Goal: Task Accomplishment & Management: Use online tool/utility

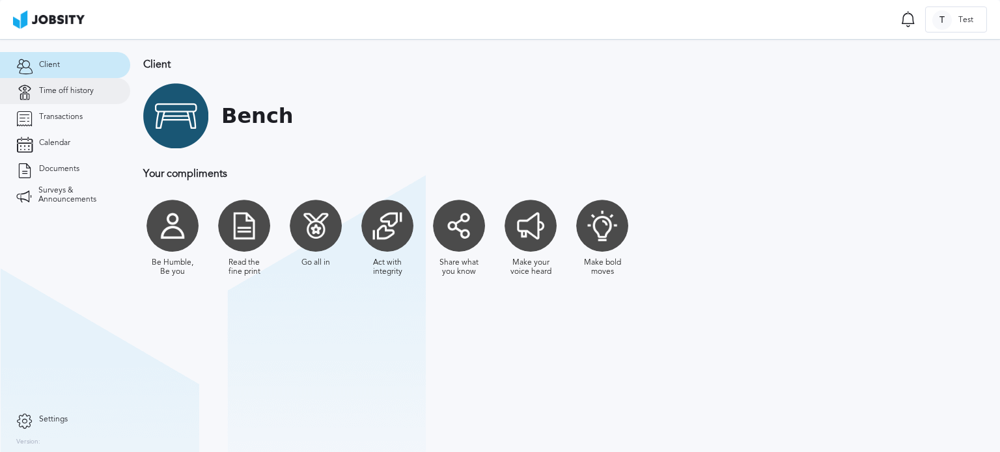
click at [68, 91] on span "Time off history" at bounding box center [66, 91] width 55 height 9
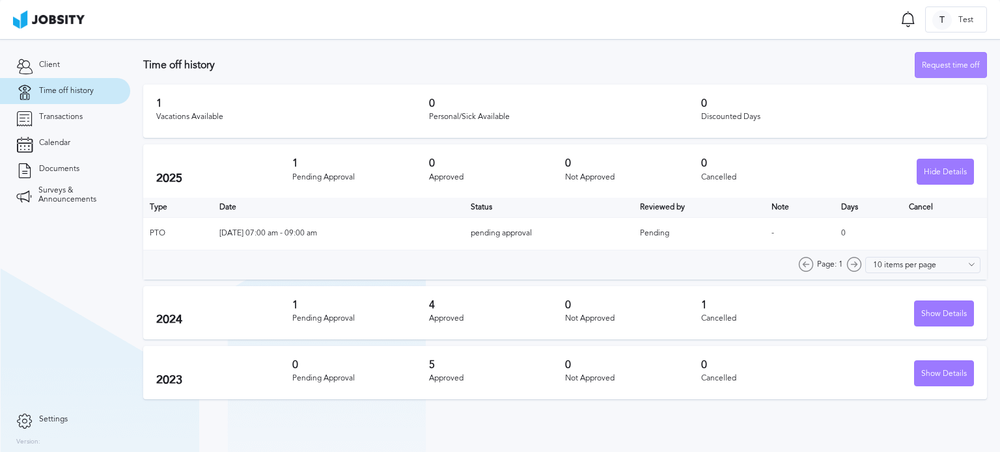
click at [953, 61] on div "Request time off" at bounding box center [950, 66] width 71 height 26
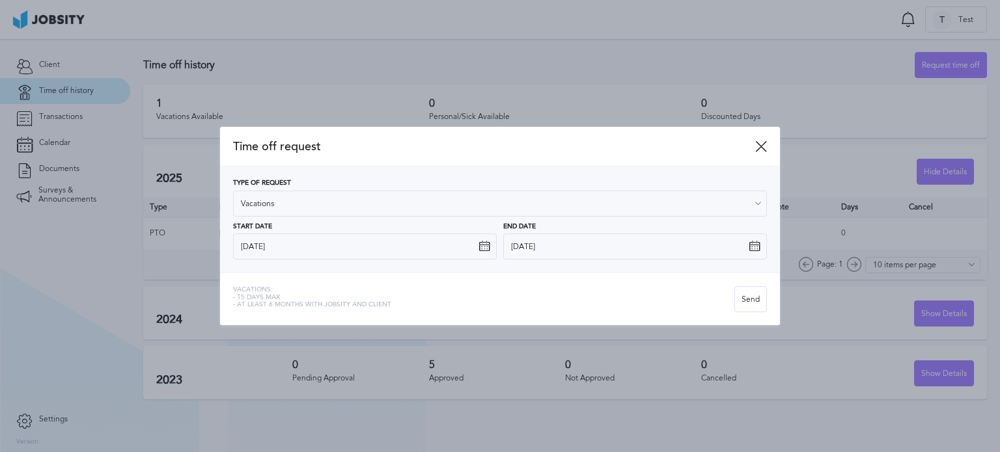
click at [755, 208] on icon at bounding box center [758, 204] width 12 height 12
click at [757, 202] on icon at bounding box center [758, 204] width 12 height 12
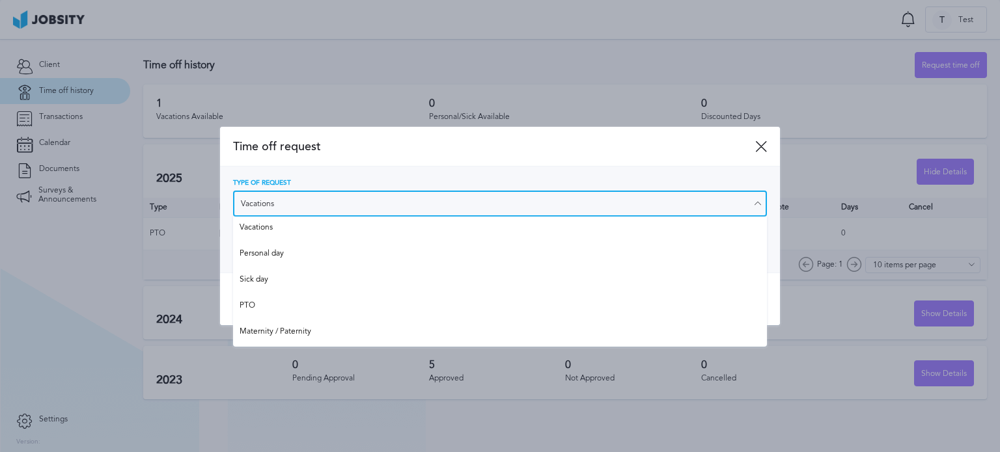
click at [716, 205] on input "Vacations" at bounding box center [500, 204] width 534 height 26
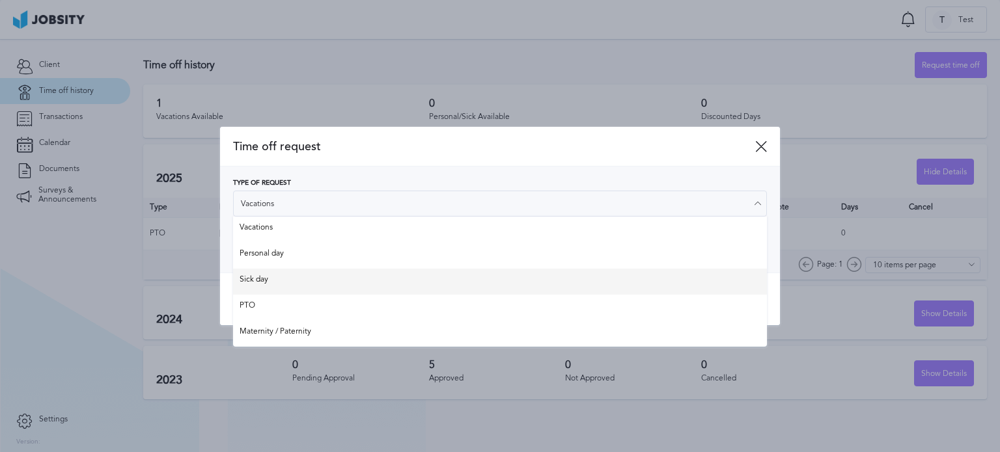
type input "Sick day"
click at [316, 283] on div "Time off request Type of Request Sick day Vacations Personal day Sick day PTO M…" at bounding box center [500, 226] width 560 height 199
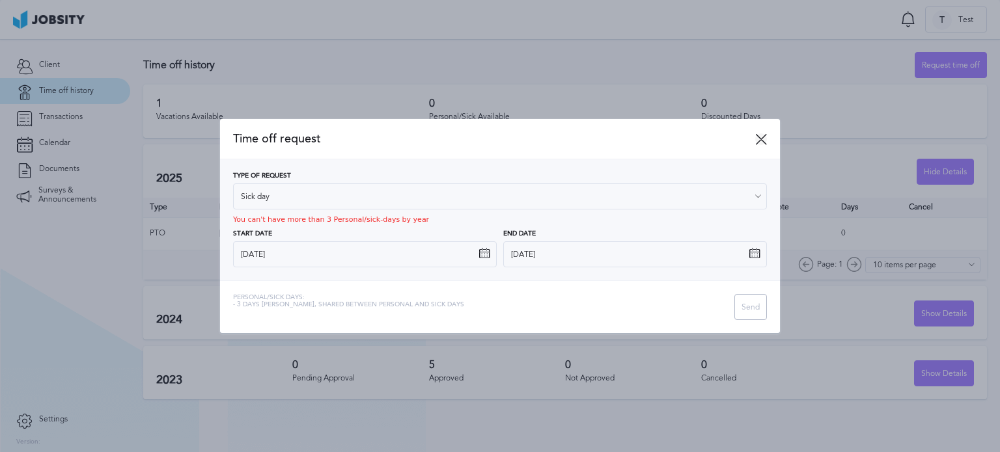
click at [764, 135] on icon at bounding box center [761, 139] width 12 height 12
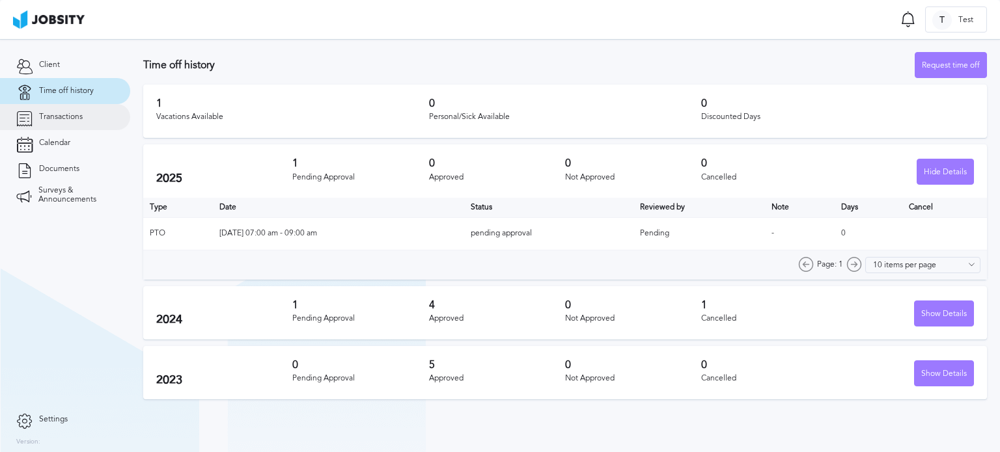
click at [72, 113] on span "Transactions" at bounding box center [61, 117] width 44 height 9
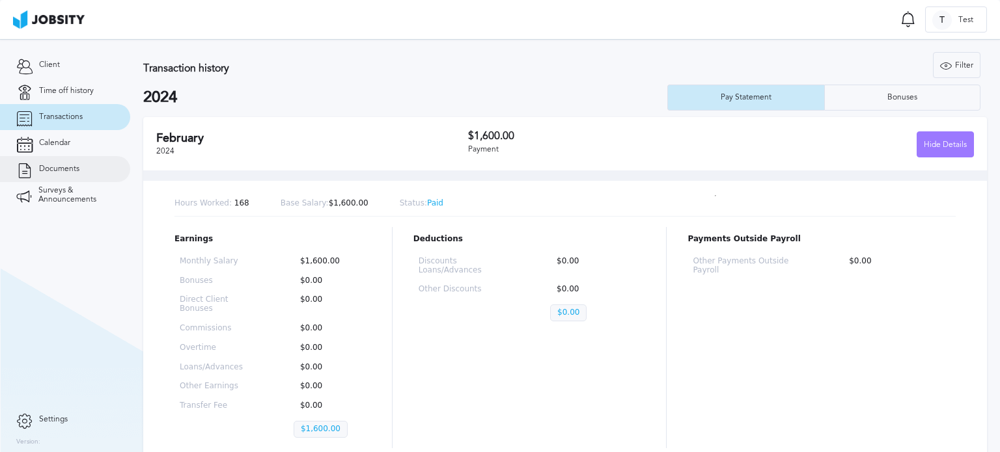
click at [63, 166] on span "Documents" at bounding box center [59, 169] width 40 height 9
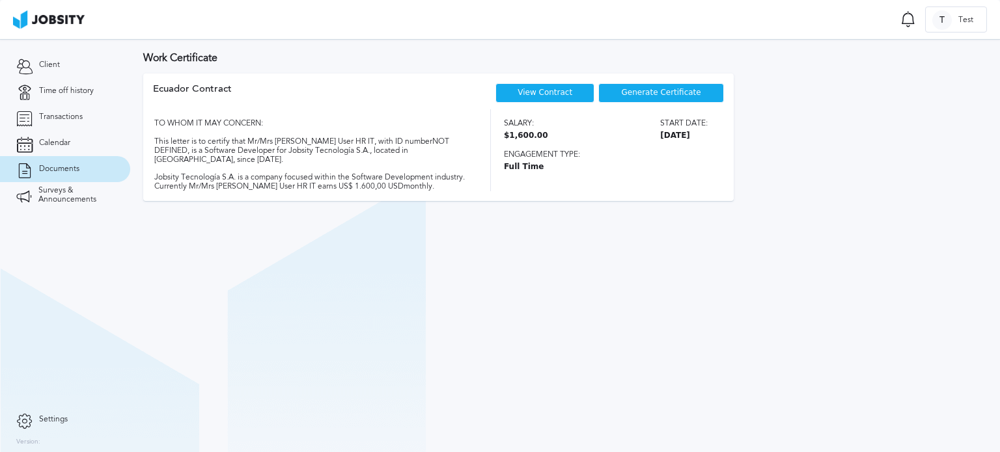
click at [680, 90] on span "Generate Certificate" at bounding box center [661, 93] width 79 height 9
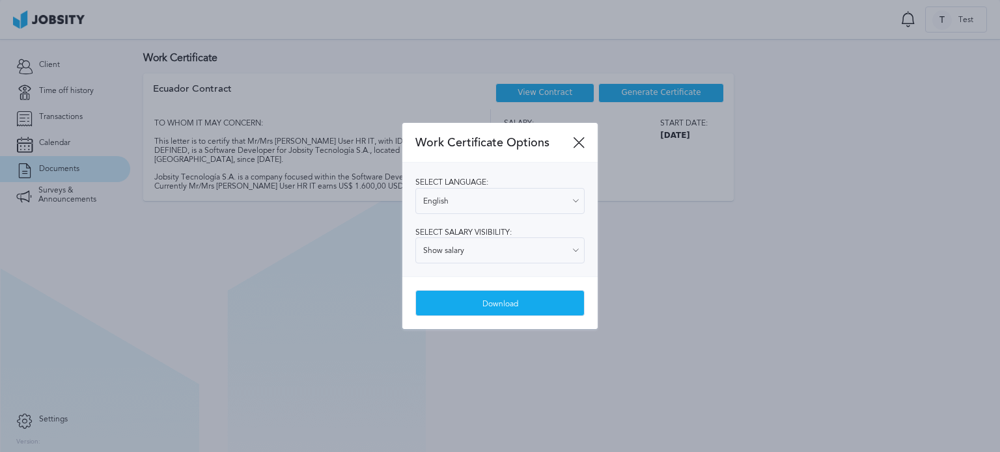
click at [573, 202] on icon at bounding box center [576, 201] width 12 height 12
click at [575, 197] on icon at bounding box center [576, 201] width 12 height 12
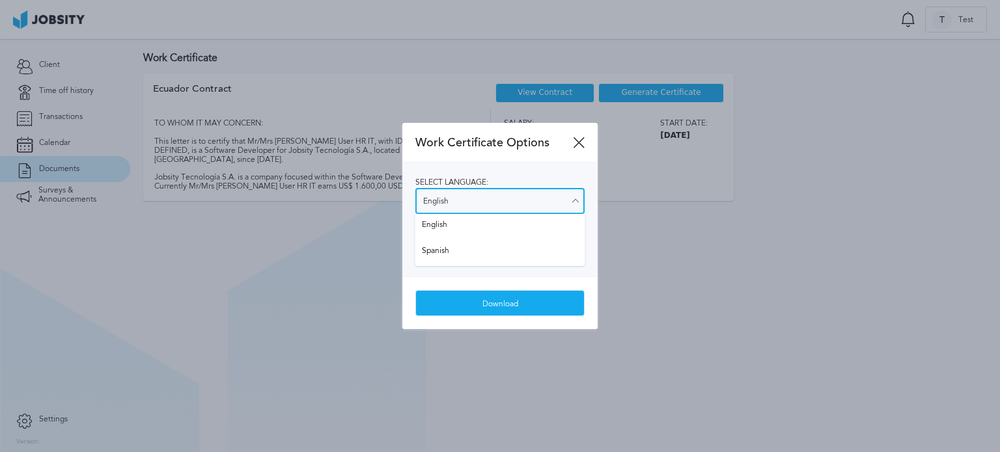
click at [518, 202] on input "English" at bounding box center [499, 201] width 169 height 26
click at [551, 196] on input "English" at bounding box center [499, 201] width 169 height 26
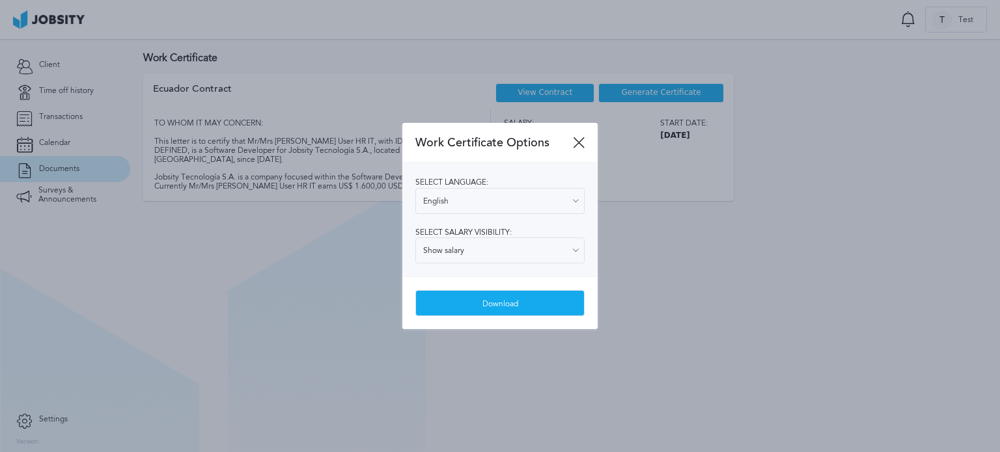
click at [576, 200] on icon at bounding box center [576, 201] width 12 height 12
click at [579, 140] on icon at bounding box center [579, 143] width 12 height 12
